Goal: Transaction & Acquisition: Purchase product/service

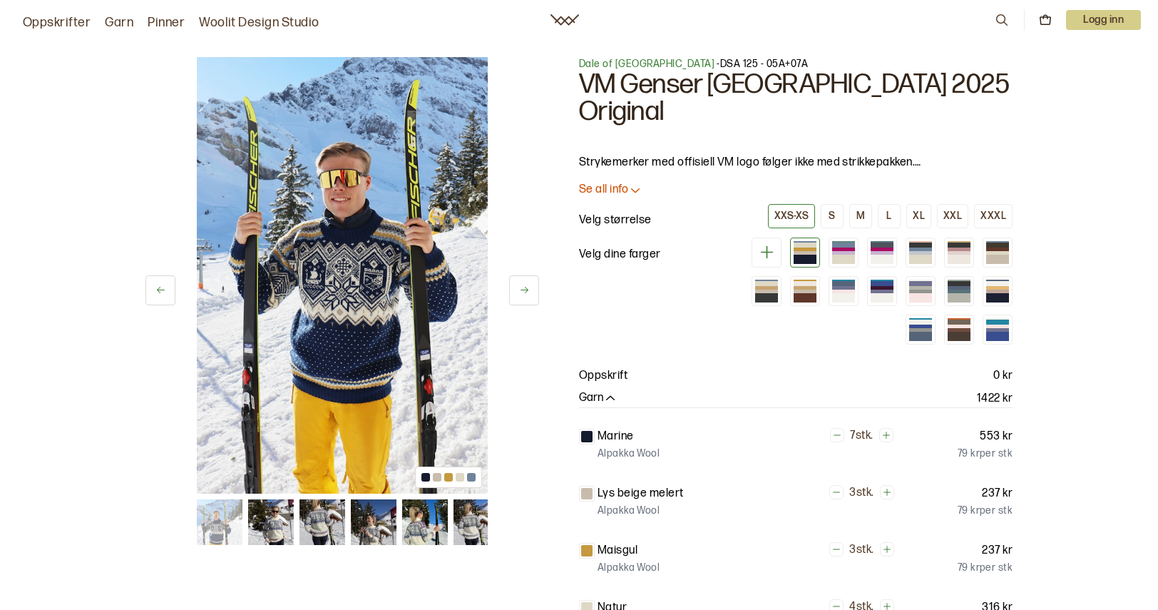
click at [272, 517] on img at bounding box center [271, 522] width 46 height 46
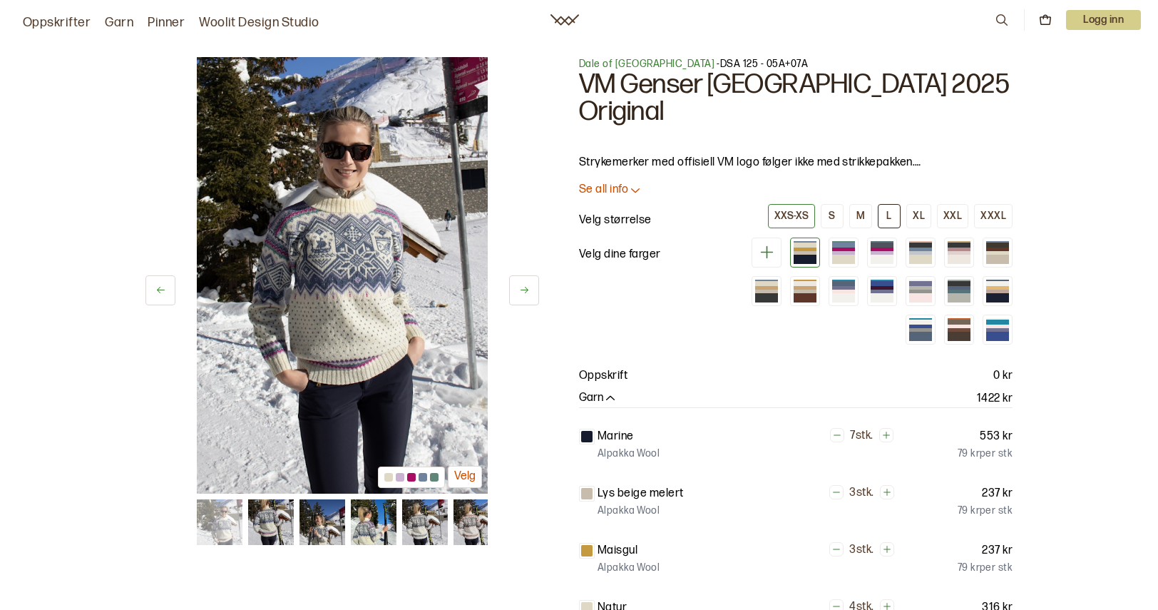
click at [884, 204] on button "L" at bounding box center [889, 216] width 23 height 24
click at [314, 548] on div "2 av 18 Velg 2 av 18 Velg" at bounding box center [343, 514] width 394 height 915
click at [334, 513] on img at bounding box center [323, 522] width 46 height 46
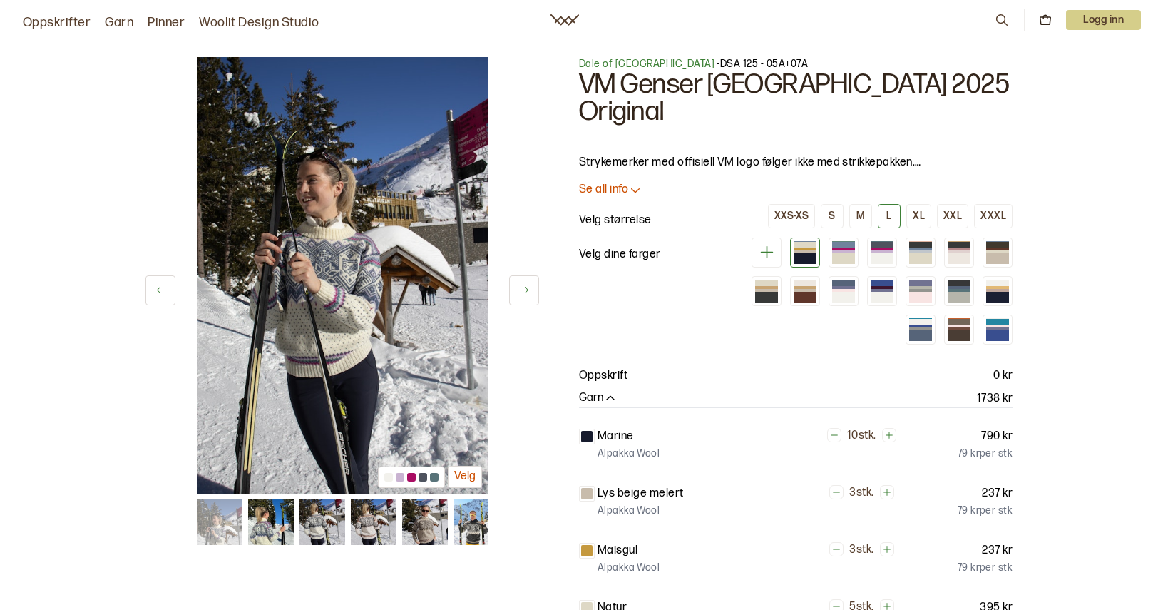
click at [322, 520] on img at bounding box center [323, 522] width 46 height 46
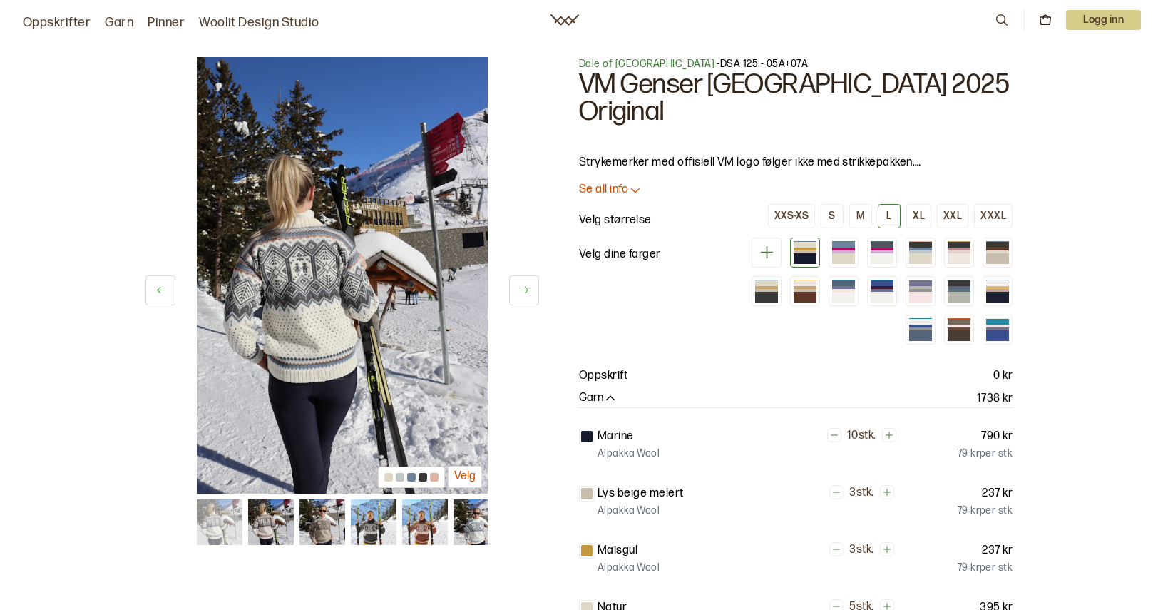
click at [341, 530] on img at bounding box center [323, 522] width 46 height 46
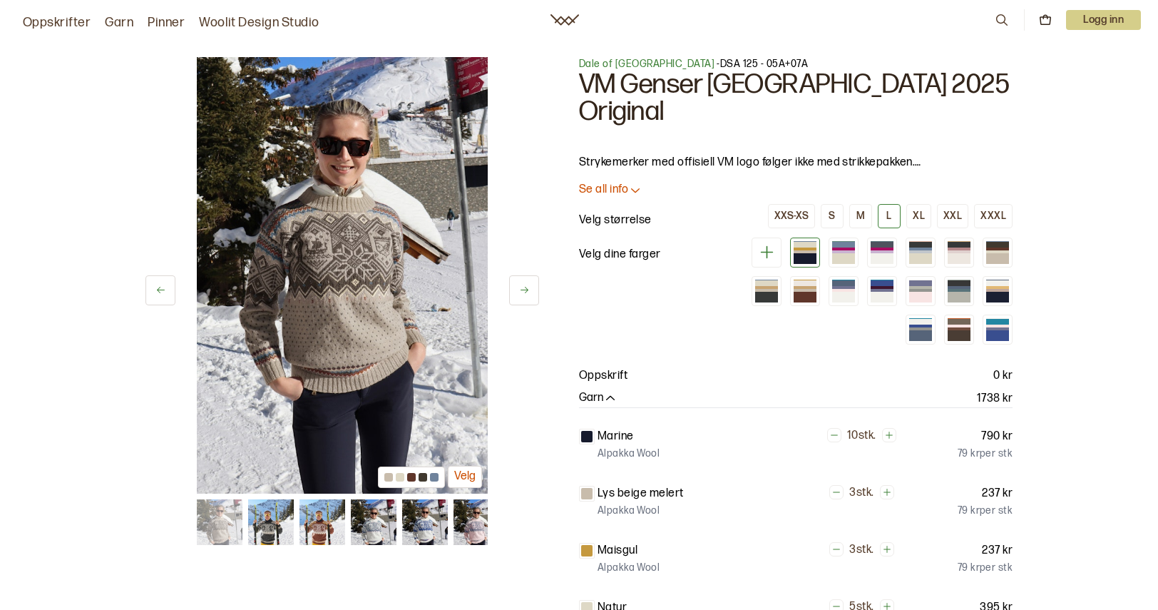
click at [295, 530] on div at bounding box center [342, 522] width 291 height 46
click at [302, 532] on img at bounding box center [323, 522] width 46 height 46
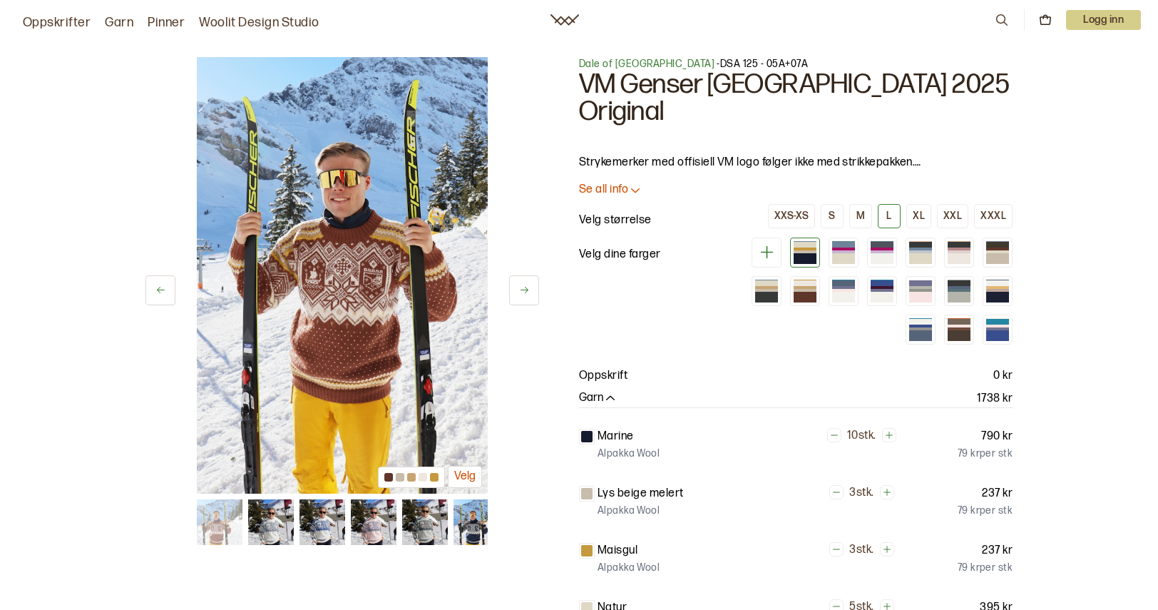
click at [257, 535] on img at bounding box center [271, 522] width 46 height 46
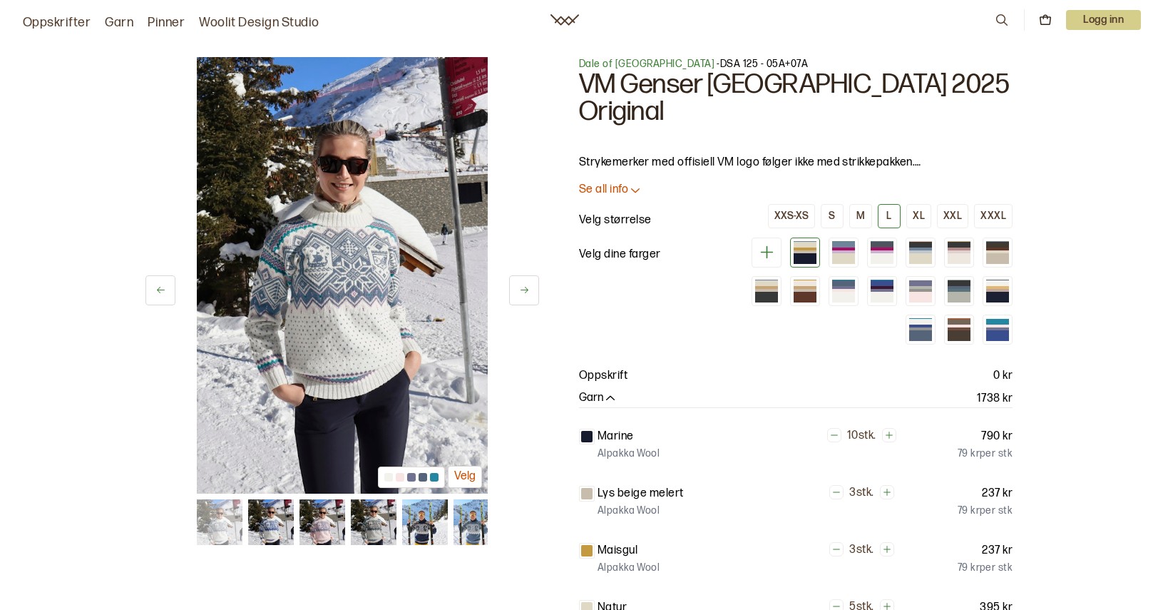
click at [306, 514] on img at bounding box center [323, 522] width 46 height 46
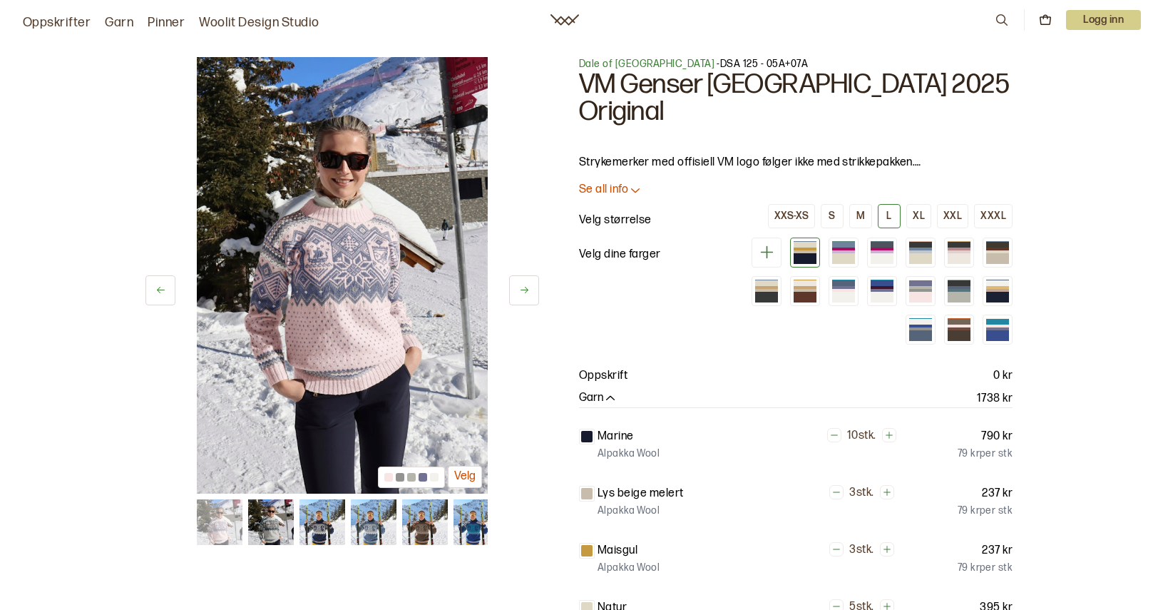
click at [308, 516] on img at bounding box center [323, 522] width 46 height 46
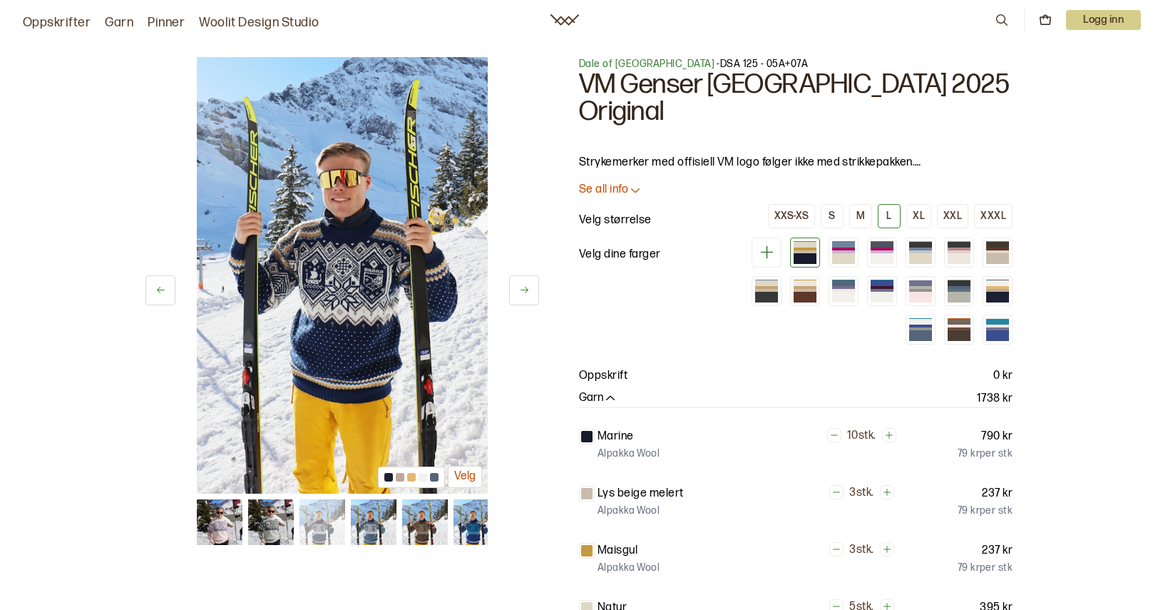
click at [384, 515] on img at bounding box center [374, 522] width 46 height 46
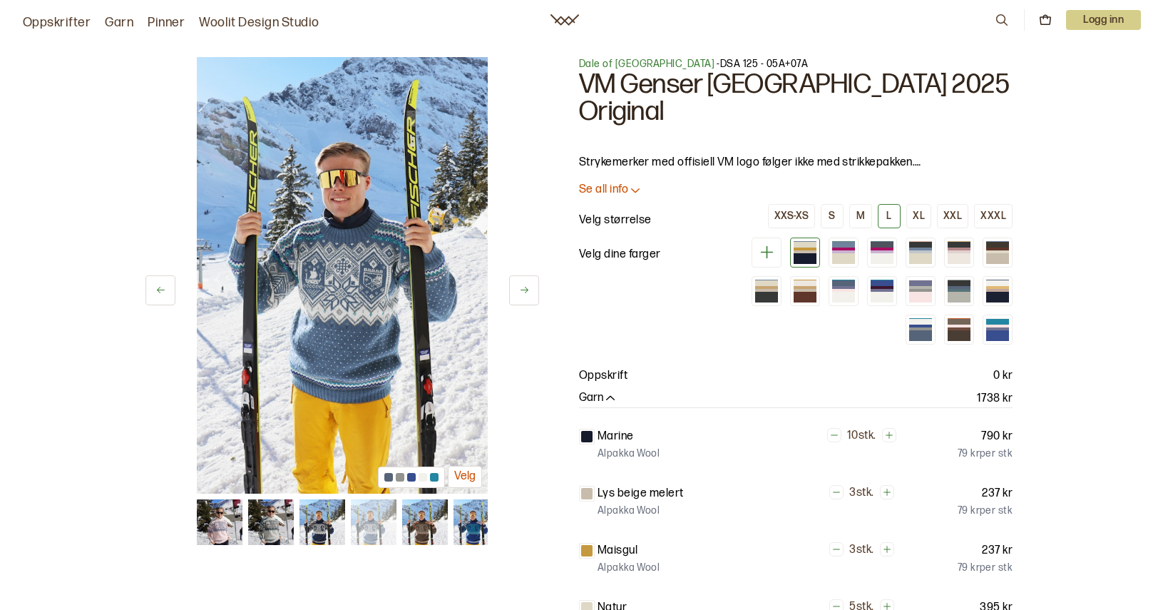
click at [414, 531] on img at bounding box center [425, 522] width 46 height 46
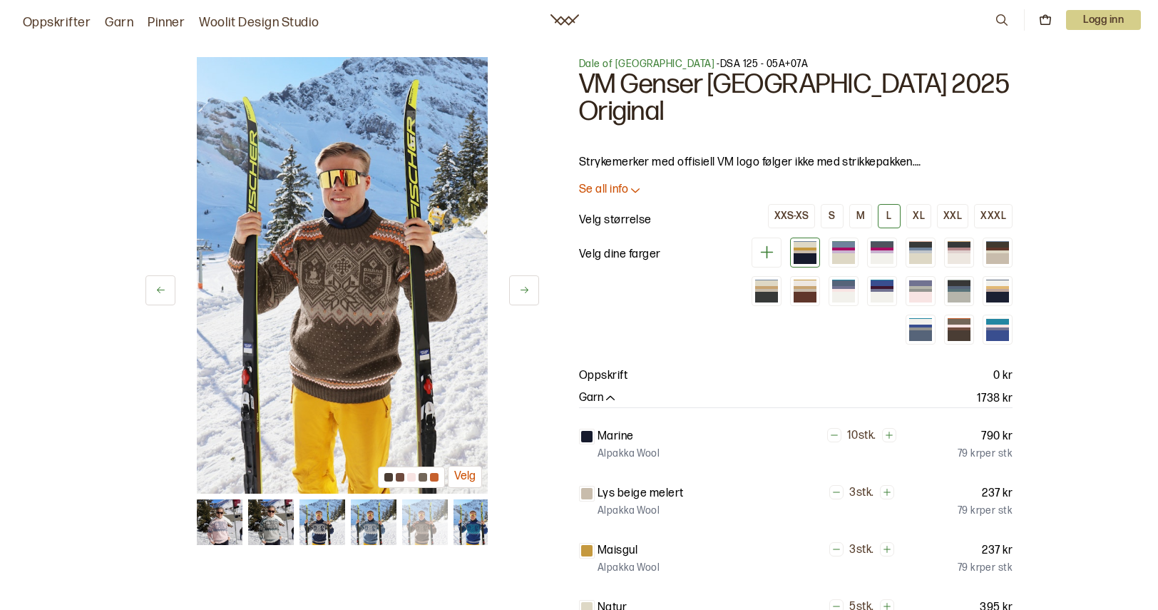
click at [377, 535] on img at bounding box center [374, 522] width 46 height 46
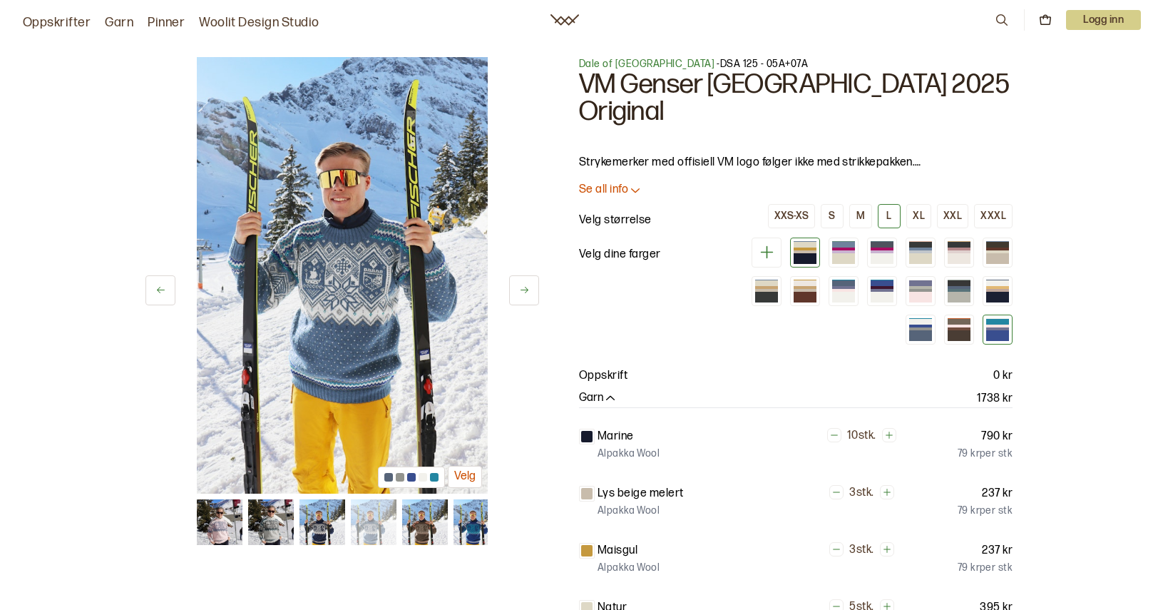
click at [1010, 315] on div at bounding box center [998, 330] width 30 height 30
click at [1005, 325] on div at bounding box center [997, 326] width 23 height 3
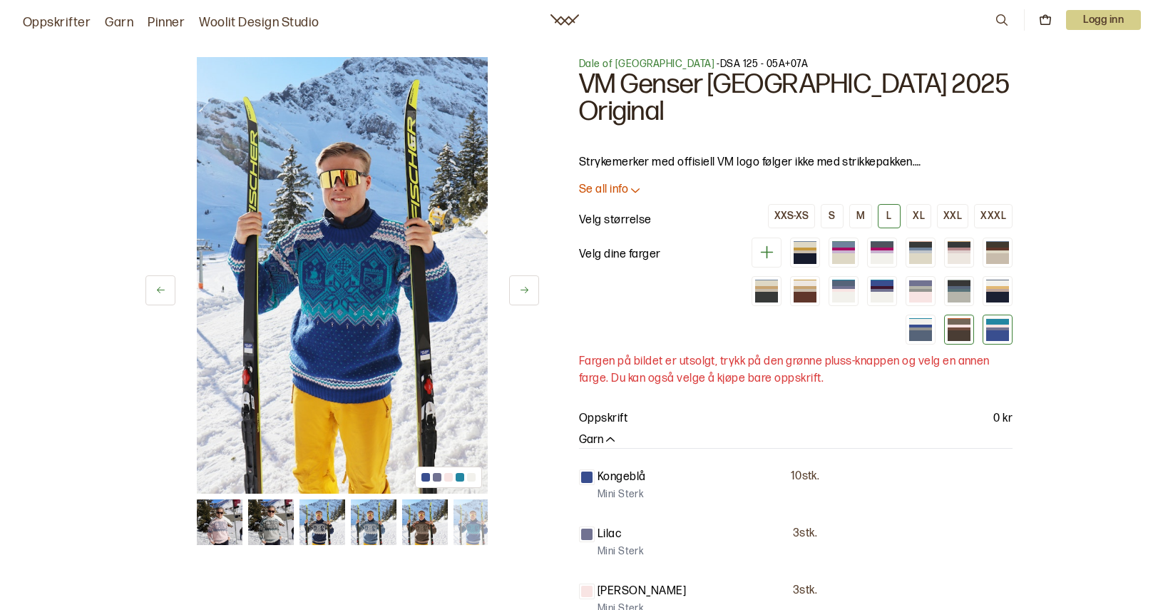
click at [957, 330] on div at bounding box center [959, 335] width 23 height 11
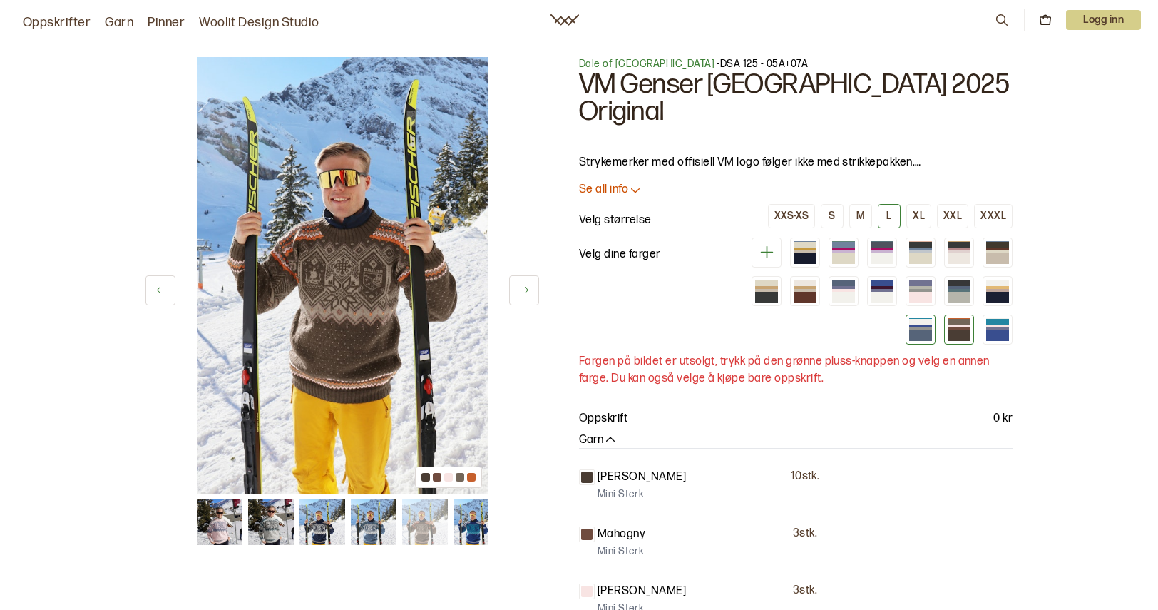
click at [936, 298] on div at bounding box center [876, 291] width 274 height 107
click at [926, 325] on div at bounding box center [920, 326] width 23 height 3
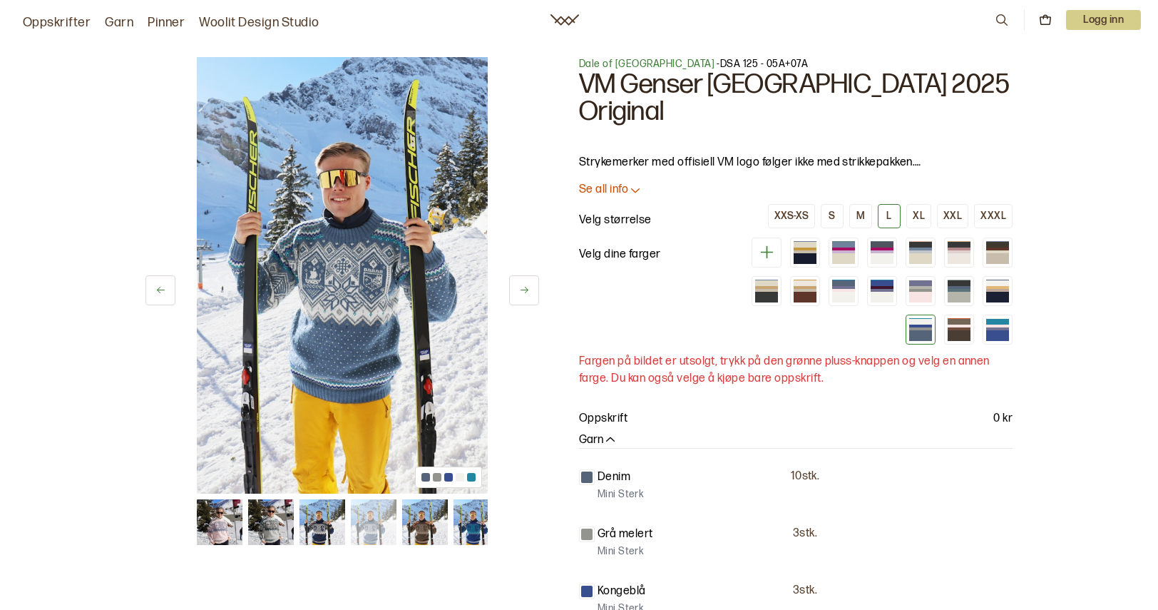
click at [1014, 257] on div "16 av 18 16 av 18 [PERSON_NAME] of Norway - DSA 125 - 05A+07A VM Genser Trondhe…" at bounding box center [579, 535] width 913 height 1013
click at [971, 276] on div at bounding box center [959, 291] width 30 height 30
click at [815, 253] on div at bounding box center [805, 258] width 23 height 11
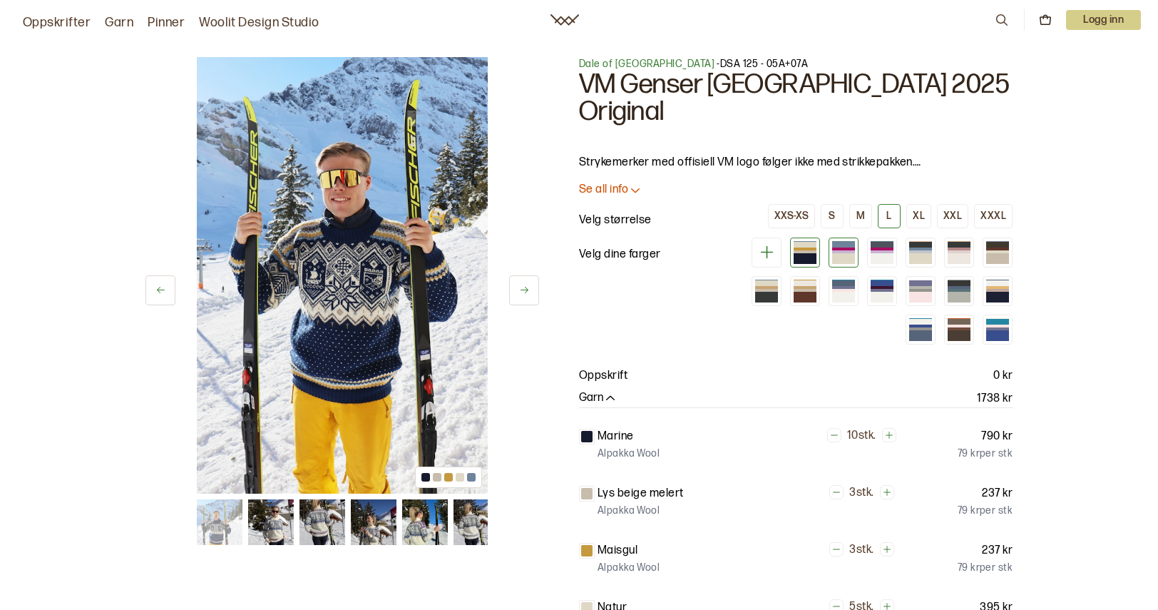
click at [843, 253] on div at bounding box center [843, 258] width 23 height 11
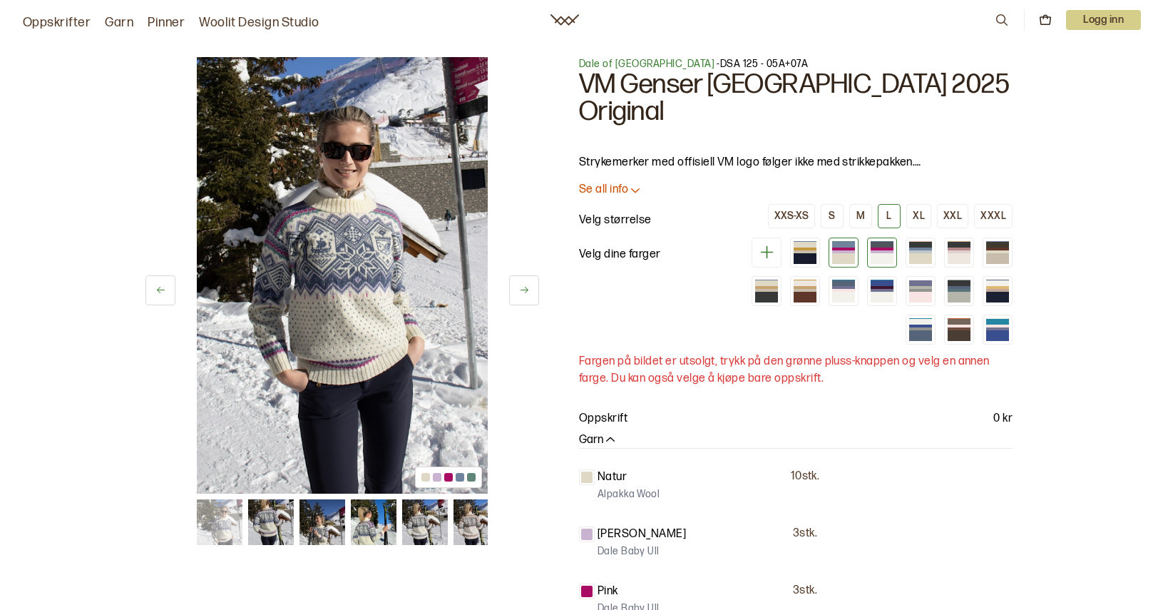
click at [879, 250] on div at bounding box center [882, 251] width 23 height 3
click at [918, 253] on div at bounding box center [920, 258] width 23 height 11
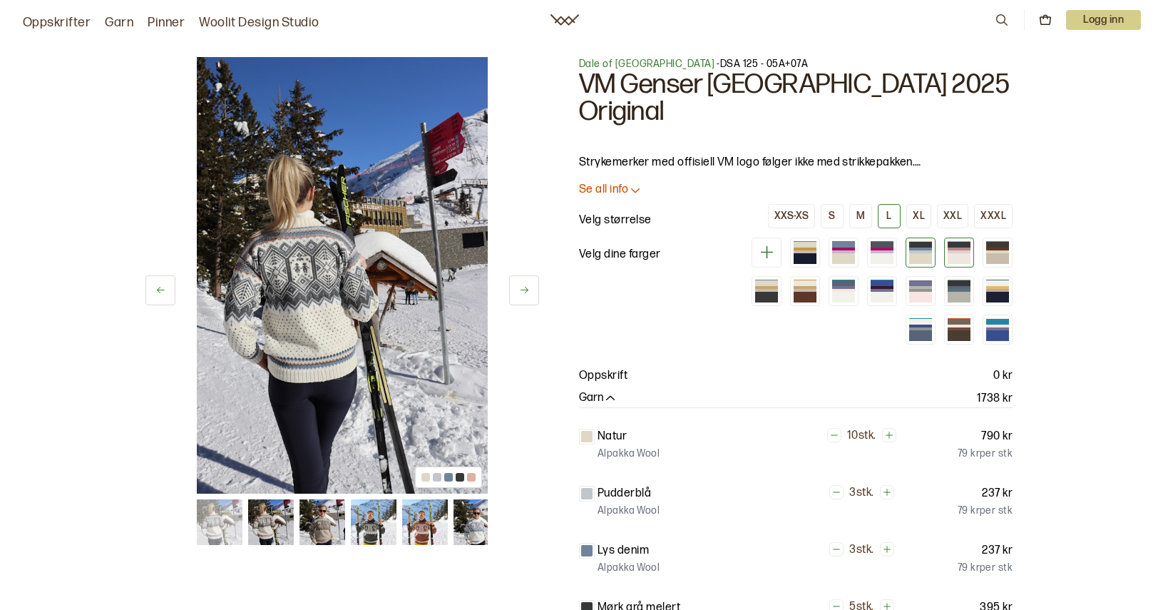
click at [954, 250] on div at bounding box center [959, 251] width 23 height 3
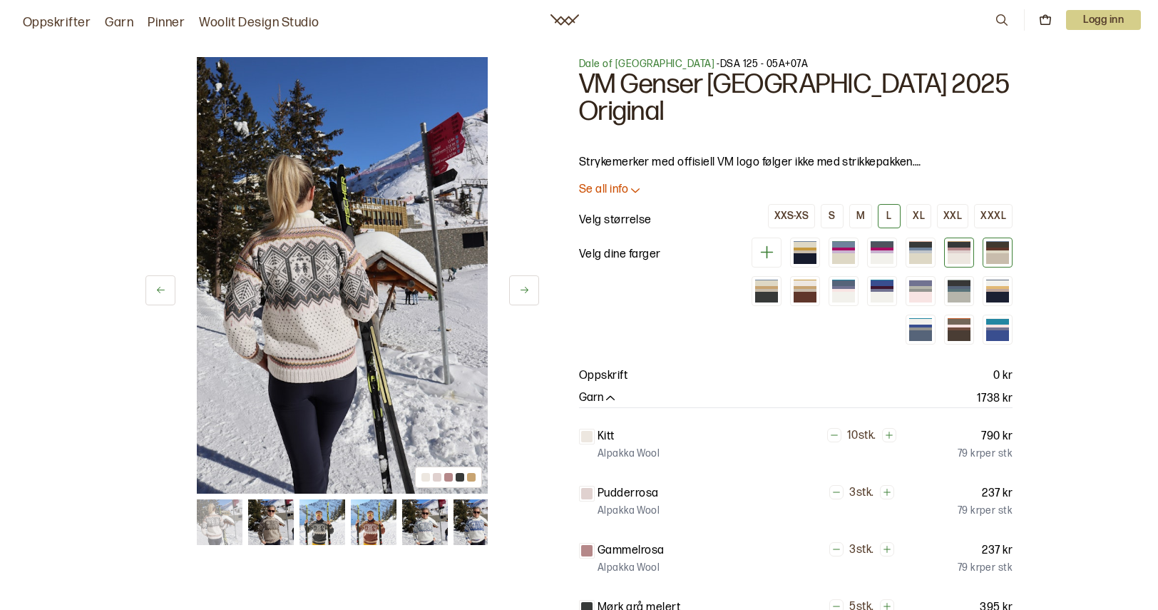
click at [992, 250] on div at bounding box center [997, 251] width 23 height 3
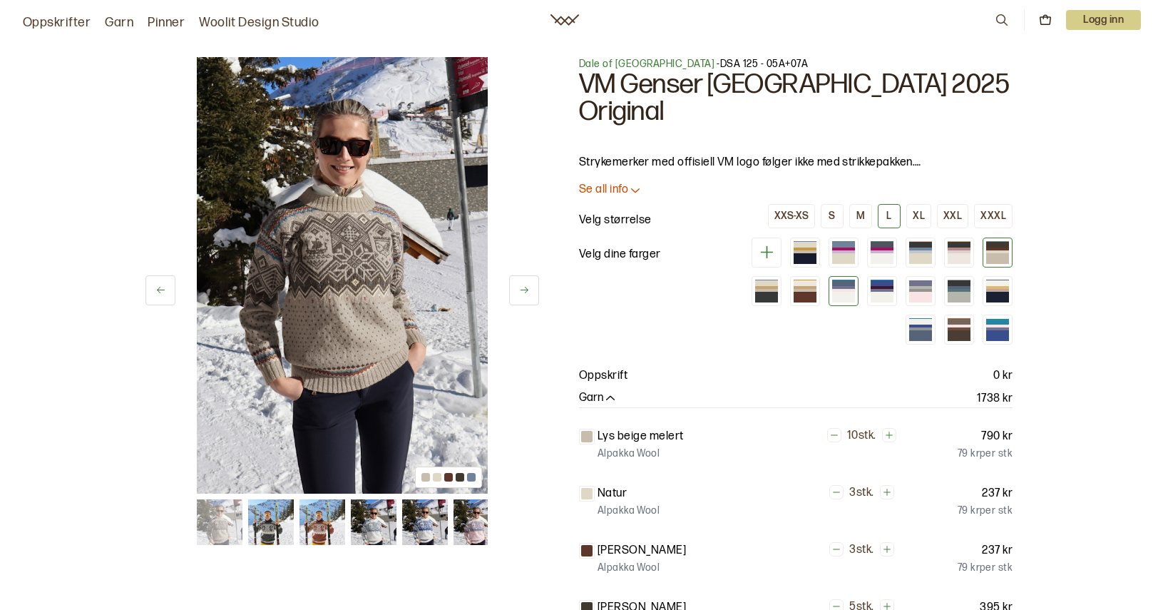
click at [838, 292] on div at bounding box center [843, 297] width 23 height 11
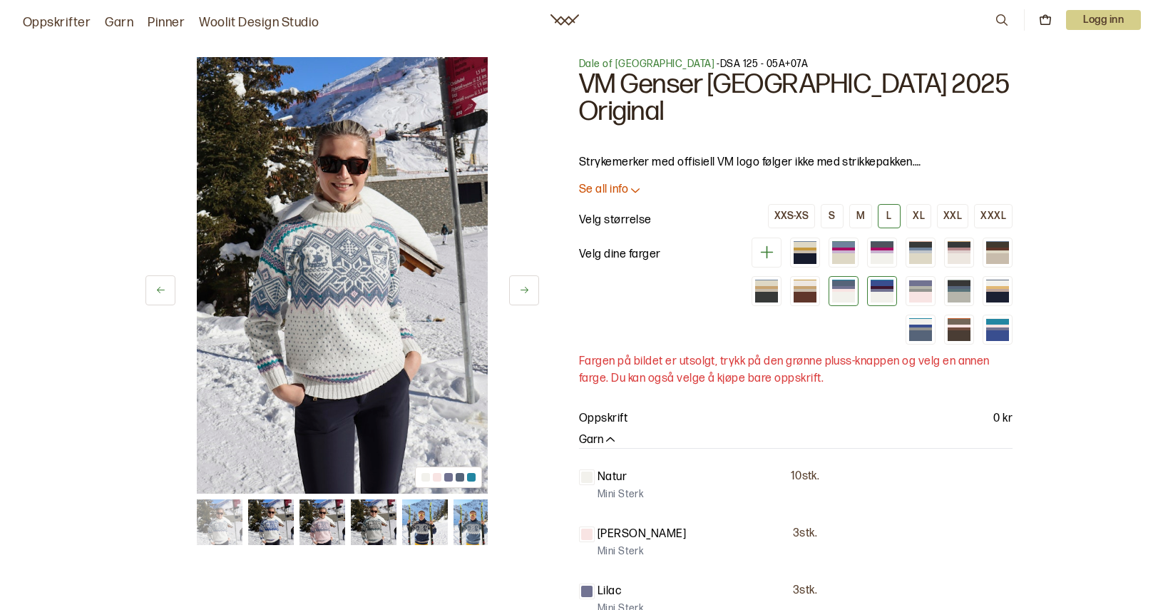
click at [884, 292] on div at bounding box center [882, 297] width 23 height 11
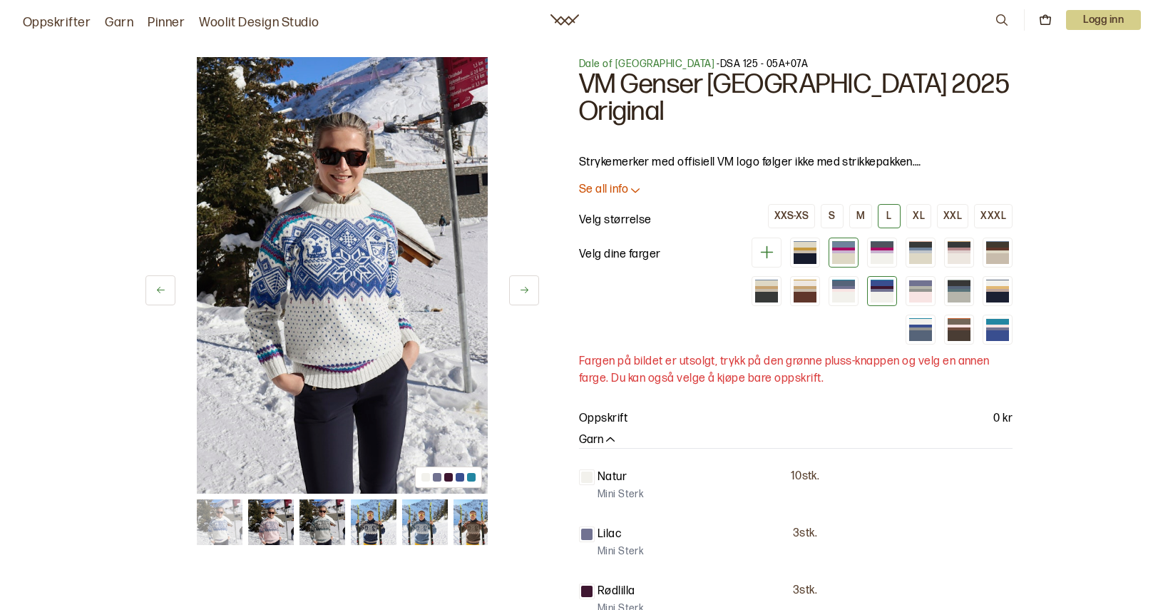
click at [855, 250] on div at bounding box center [843, 251] width 23 height 3
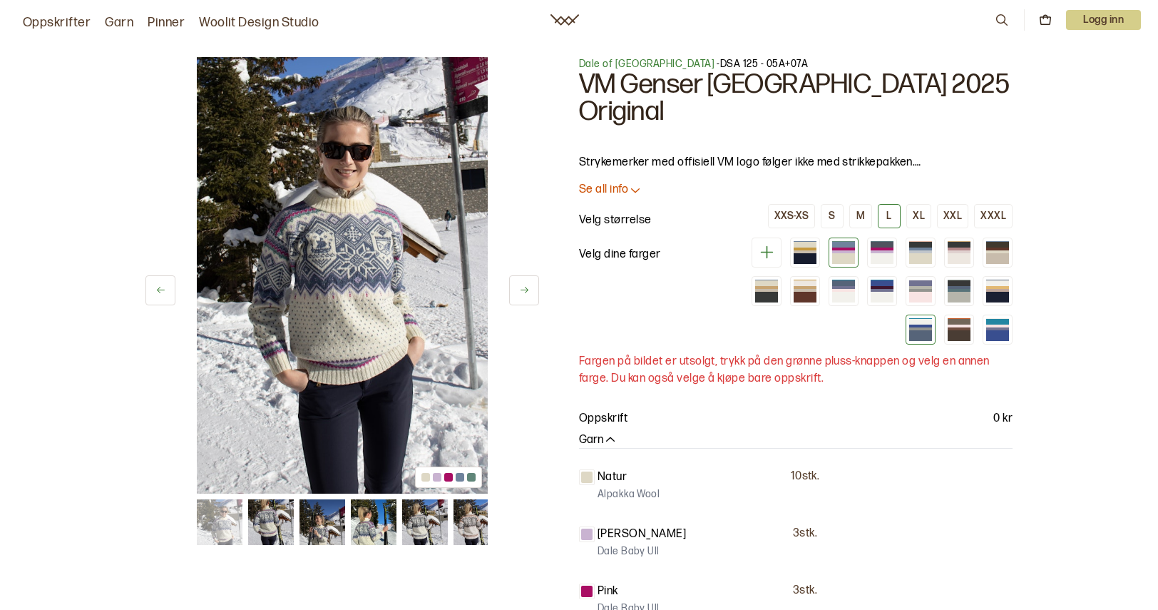
click at [927, 330] on div at bounding box center [920, 335] width 23 height 11
